Goal: Task Accomplishment & Management: Use online tool/utility

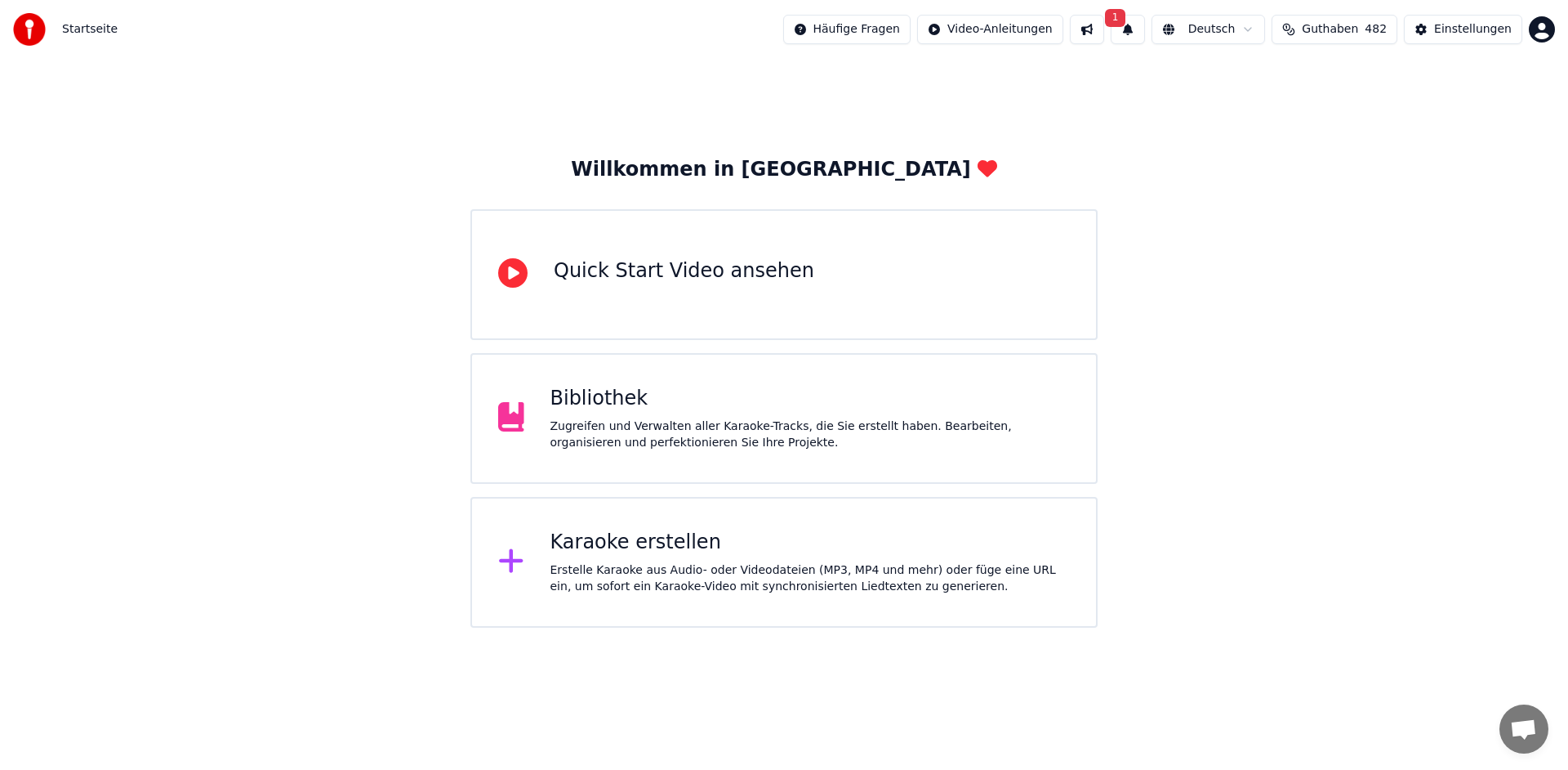
click at [1144, 32] on button "1" at bounding box center [1127, 30] width 34 height 30
click at [1268, 86] on button "Aktualisieren" at bounding box center [1274, 81] width 102 height 30
click at [1140, 33] on button at bounding box center [1127, 30] width 34 height 30
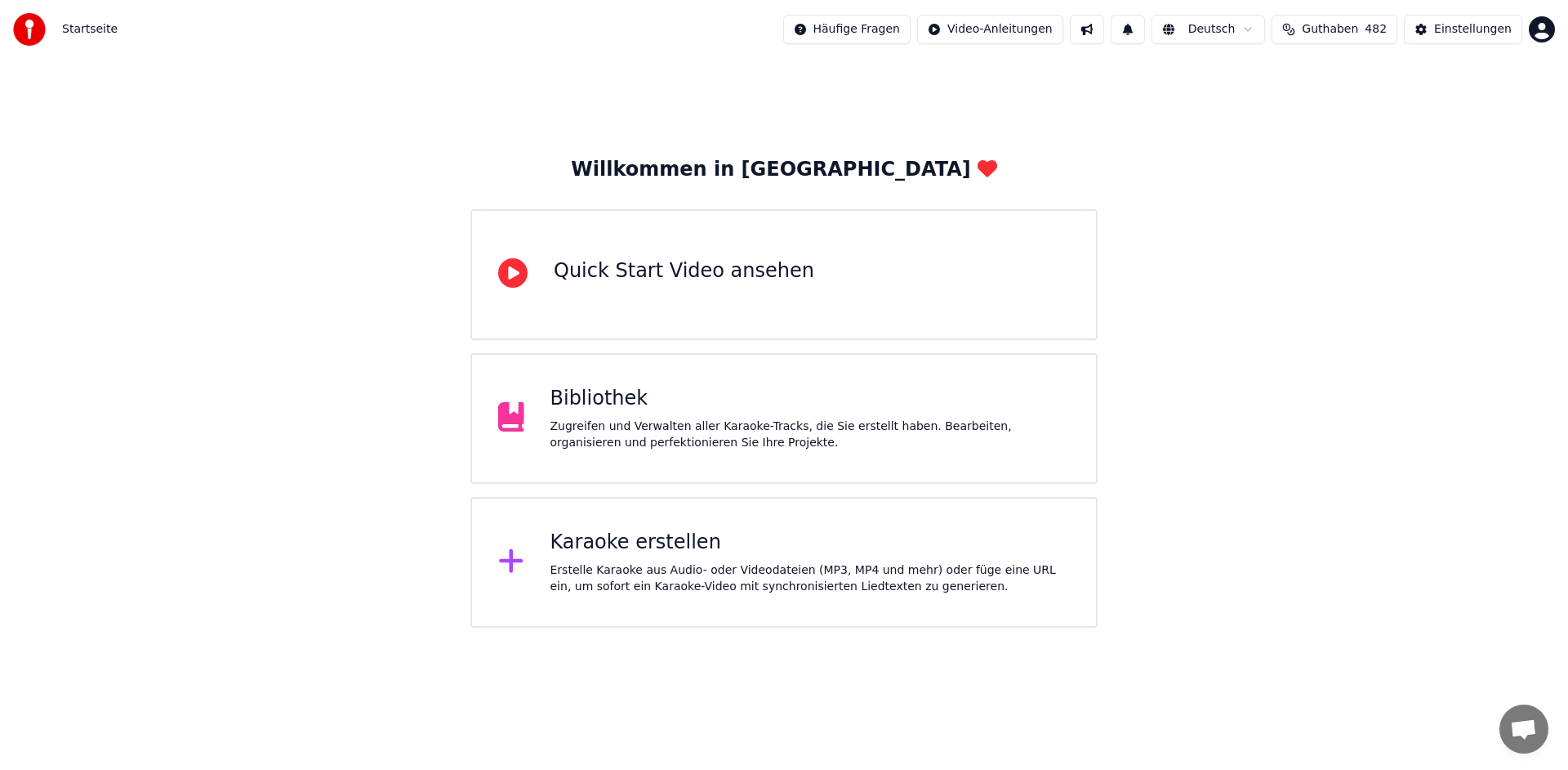
click at [1101, 33] on button at bounding box center [1086, 30] width 34 height 30
click at [612, 421] on div "Zugreifen und Verwalten aller Karaoke-Tracks, die Sie erstellt haben. Bearbeite…" at bounding box center [811, 434] width 520 height 32
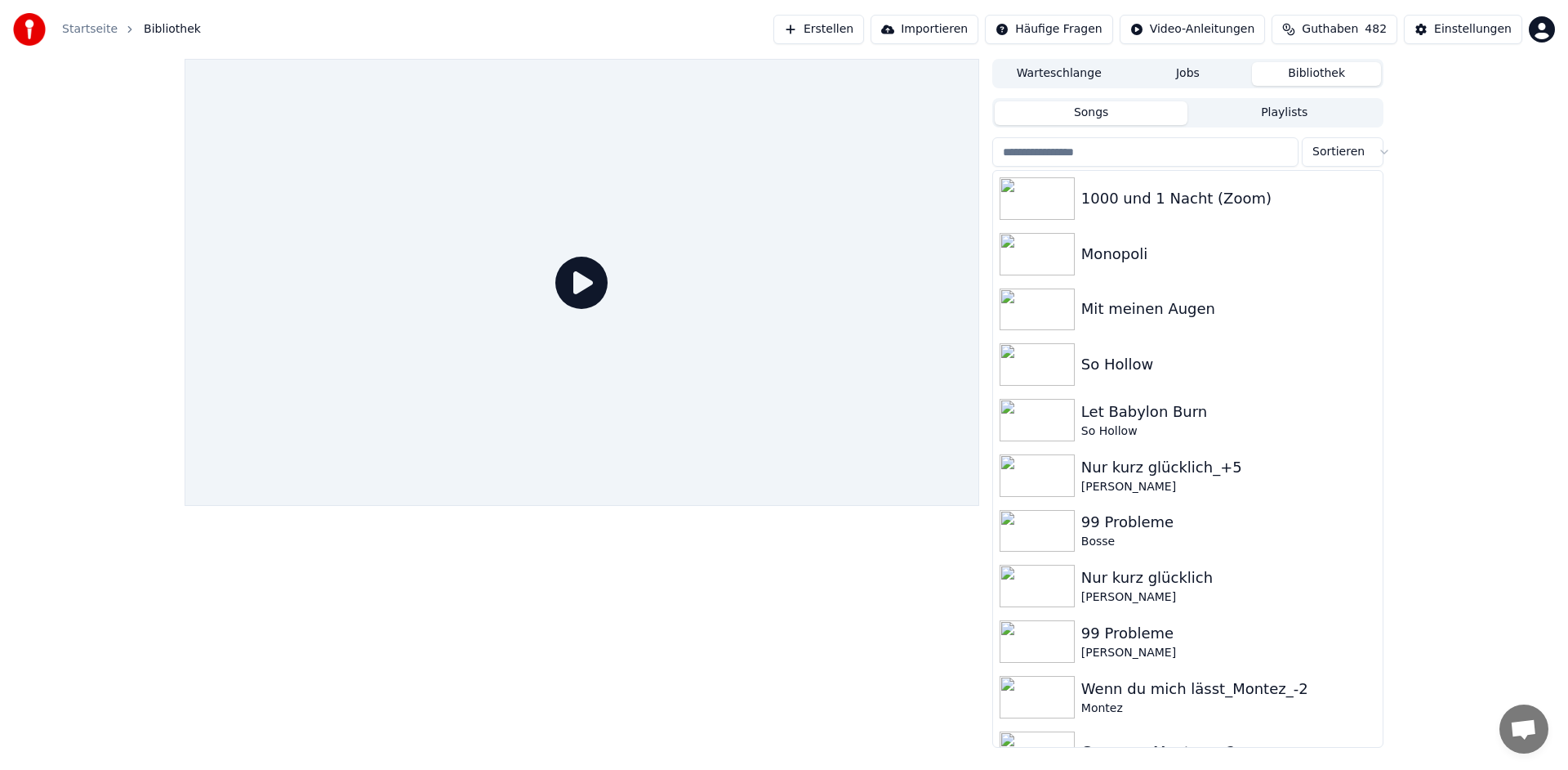
click at [1113, 156] on input "search" at bounding box center [1145, 152] width 306 height 30
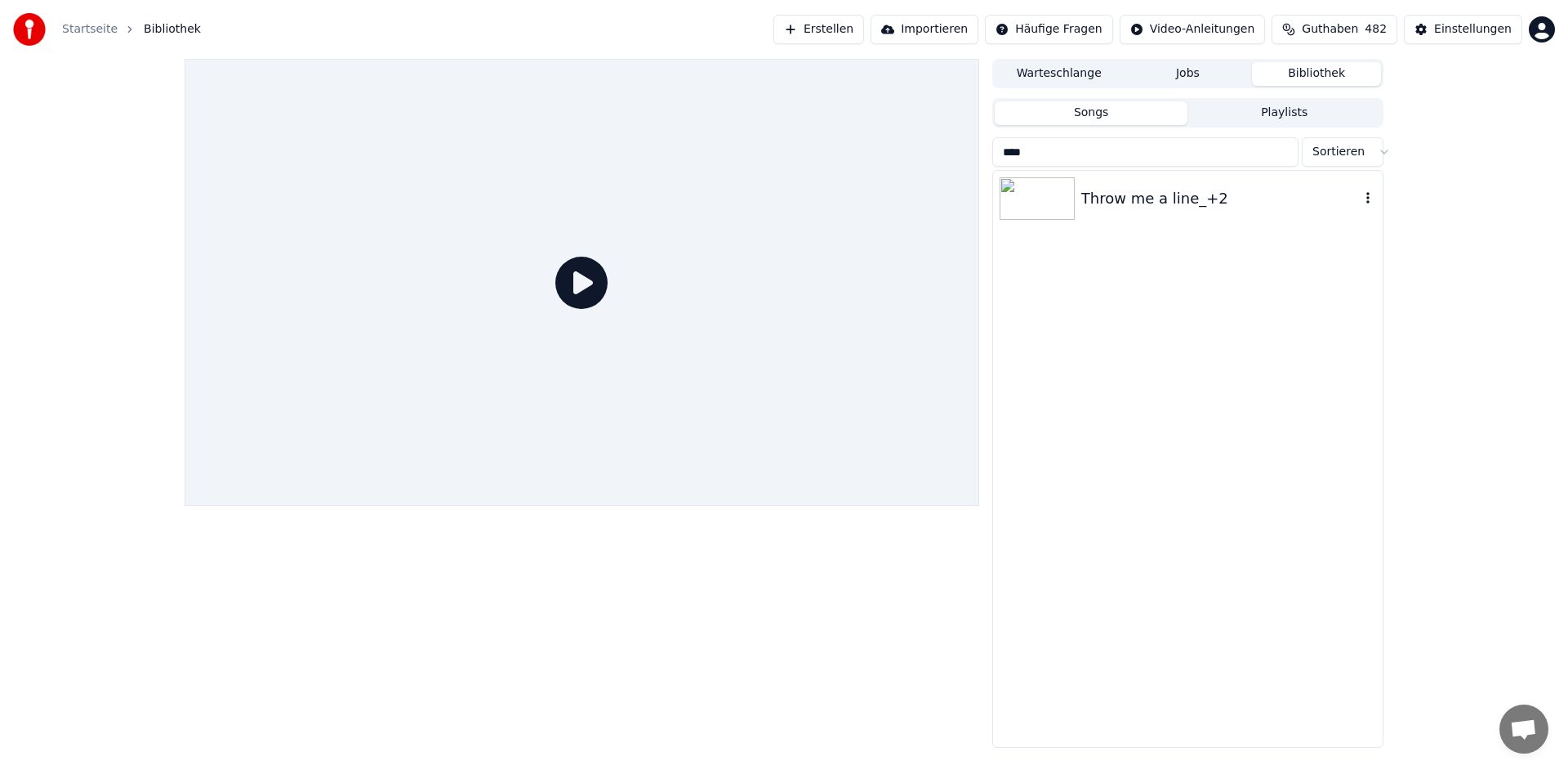
type input "****"
click at [1104, 204] on div "Throw me a line_+2" at bounding box center [1220, 198] width 278 height 23
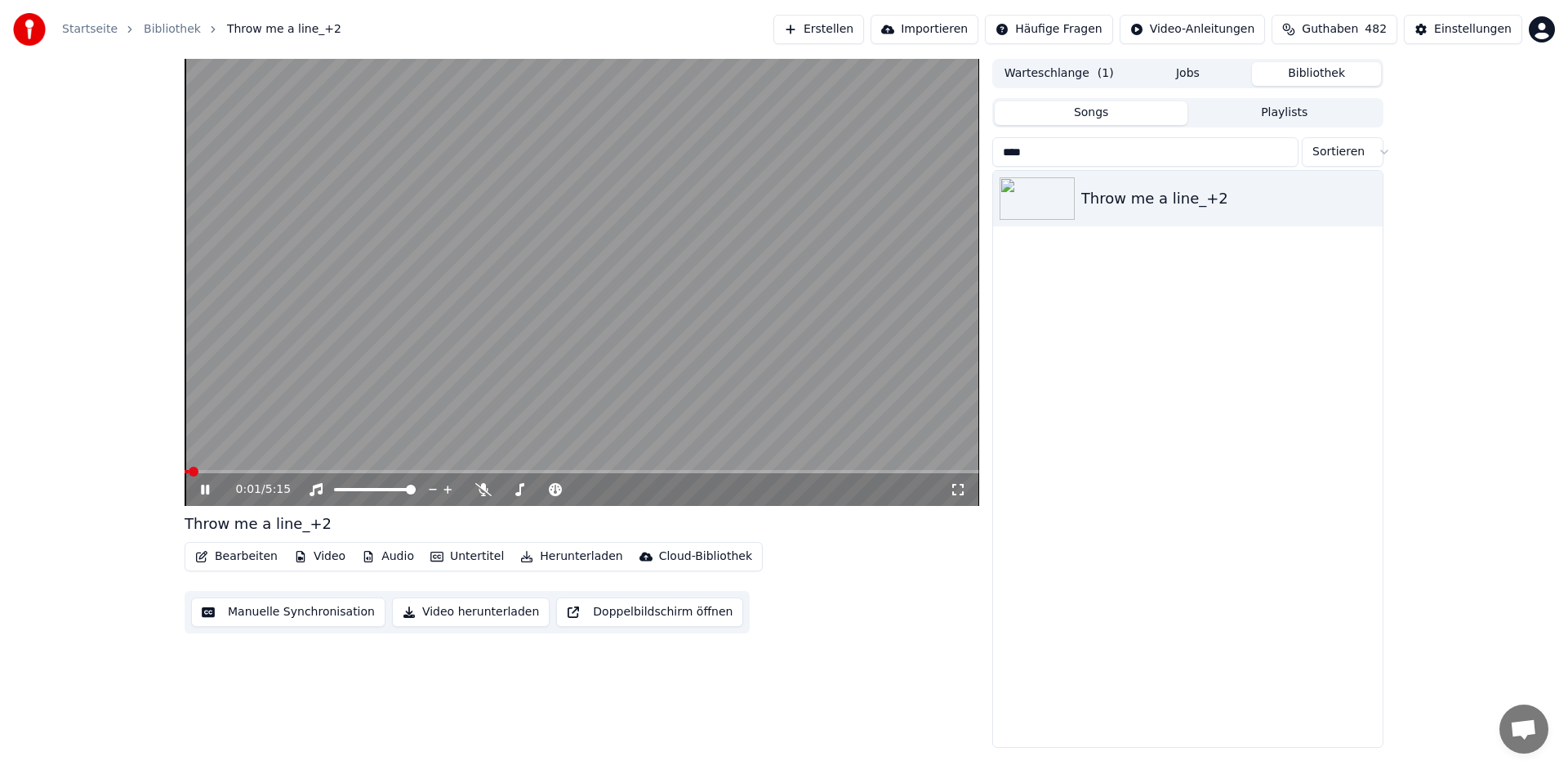
click at [207, 492] on icon at bounding box center [204, 489] width 8 height 10
click at [224, 556] on button "Bearbeiten" at bounding box center [236, 556] width 96 height 23
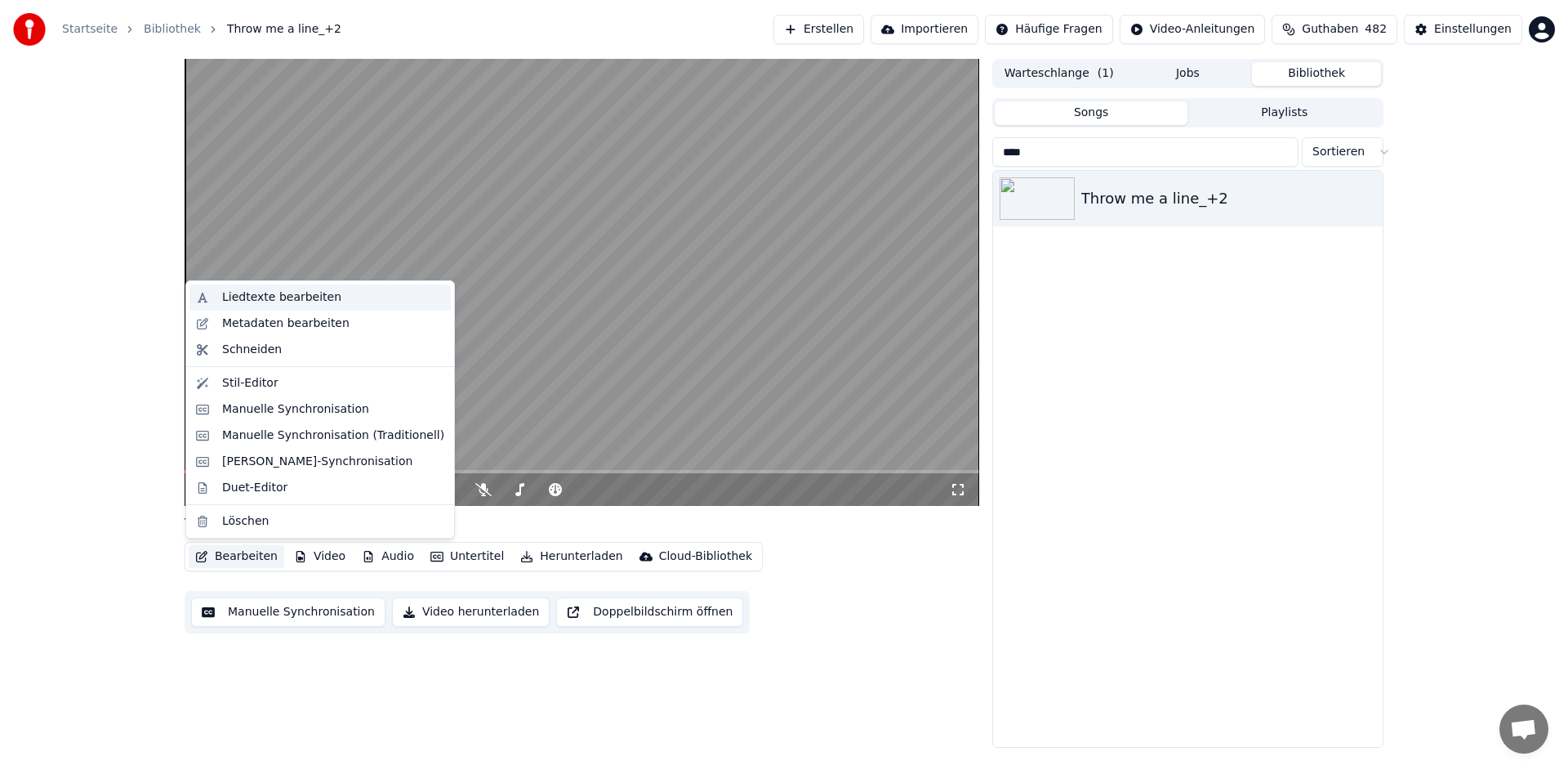
click at [304, 292] on div "Liedtexte bearbeiten" at bounding box center [282, 297] width 120 height 17
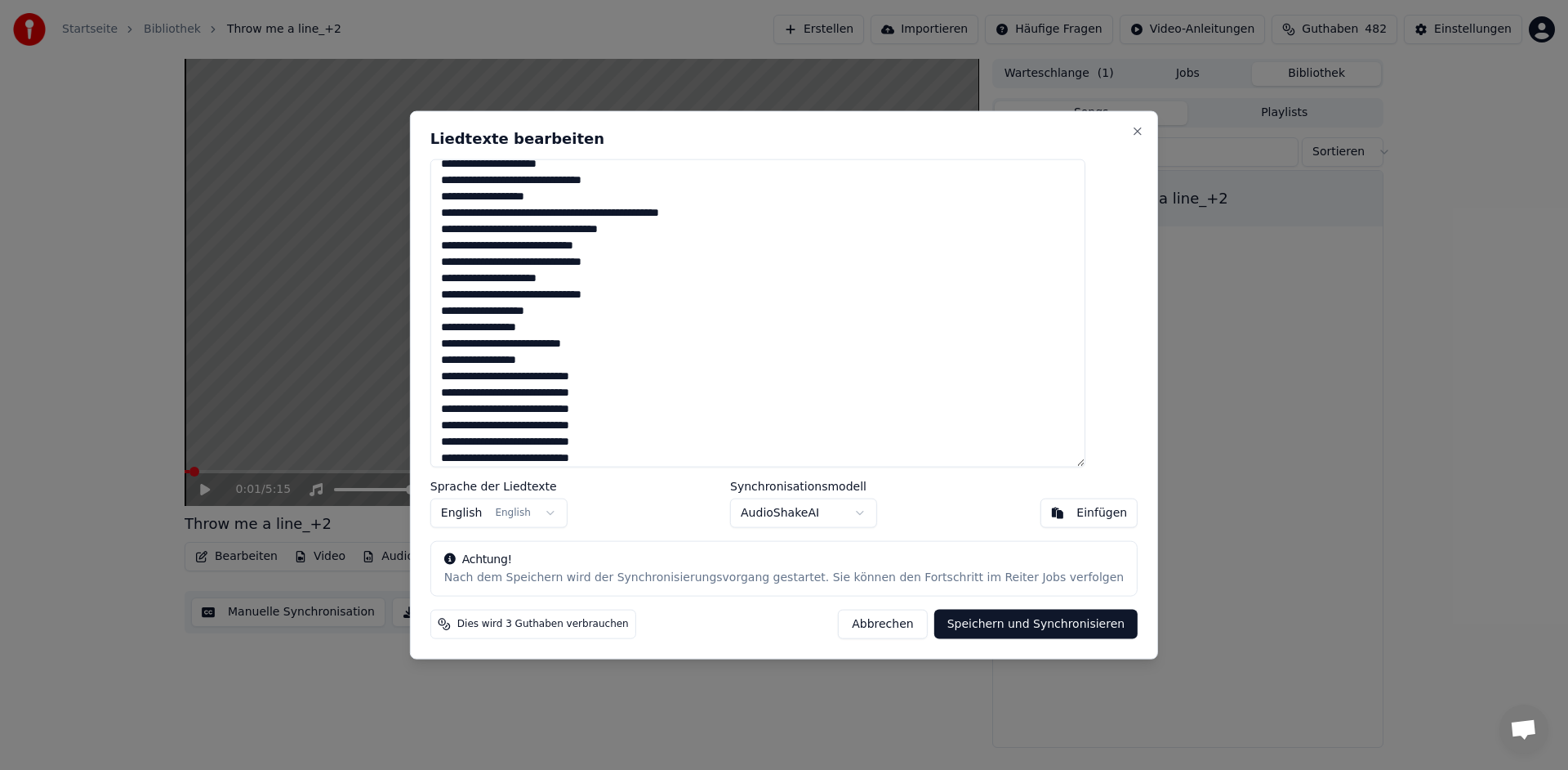
scroll to position [197, 0]
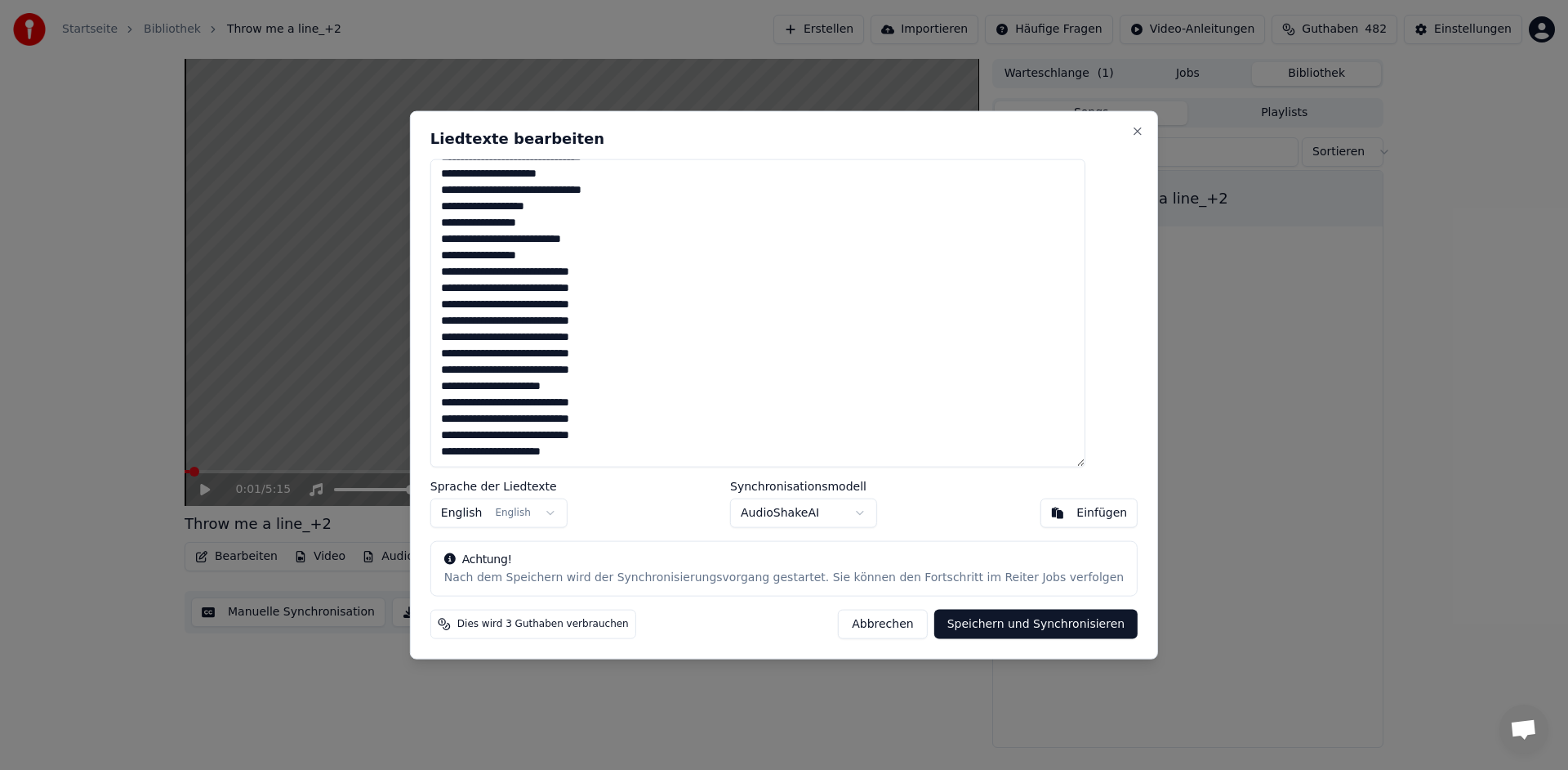
drag, startPoint x: 464, startPoint y: 175, endPoint x: 632, endPoint y: 511, distance: 375.7
click at [632, 511] on div "Liedtexte bearbeiten Sprache der Liedtexte English English Synchronisationsmode…" at bounding box center [784, 385] width 749 height 548
click at [876, 617] on button "Abbrechen" at bounding box center [882, 623] width 89 height 30
